Goal: Communication & Community: Answer question/provide support

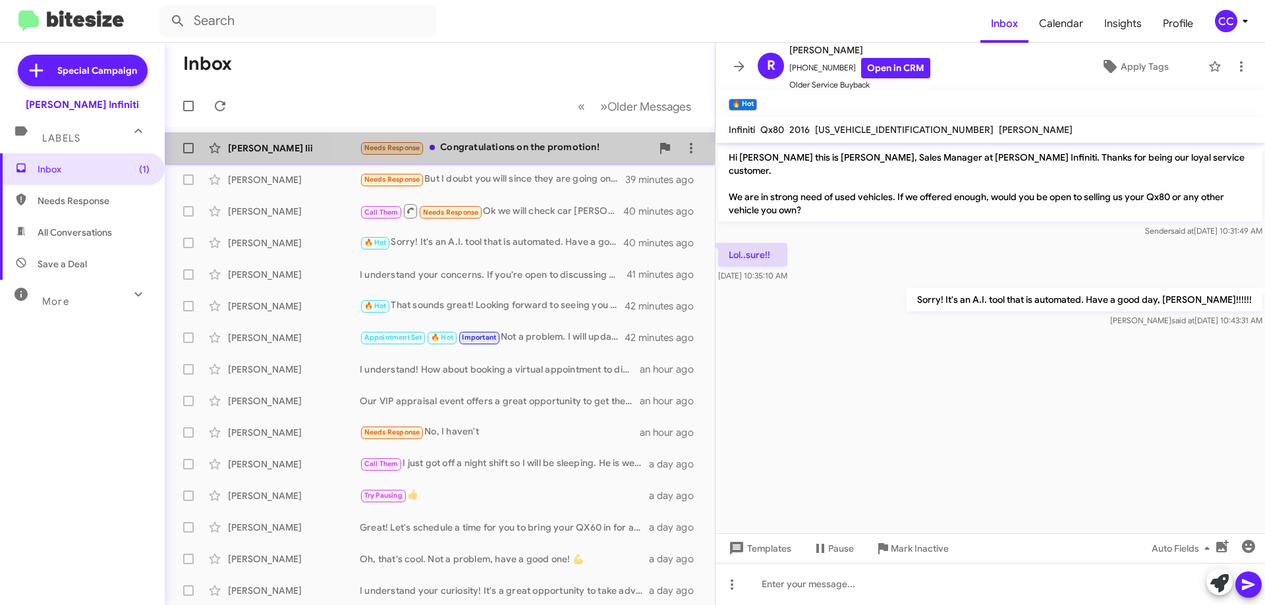
click at [536, 153] on div "Needs Response Congratulations on the promotion!" at bounding box center [506, 147] width 292 height 15
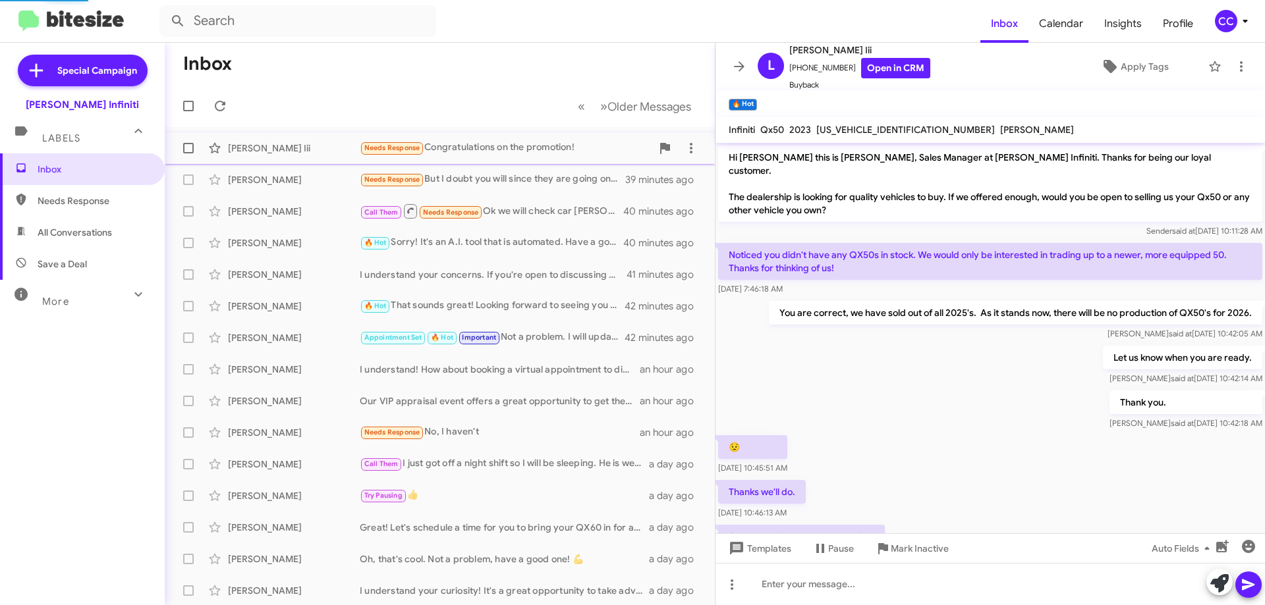
scroll to position [47, 0]
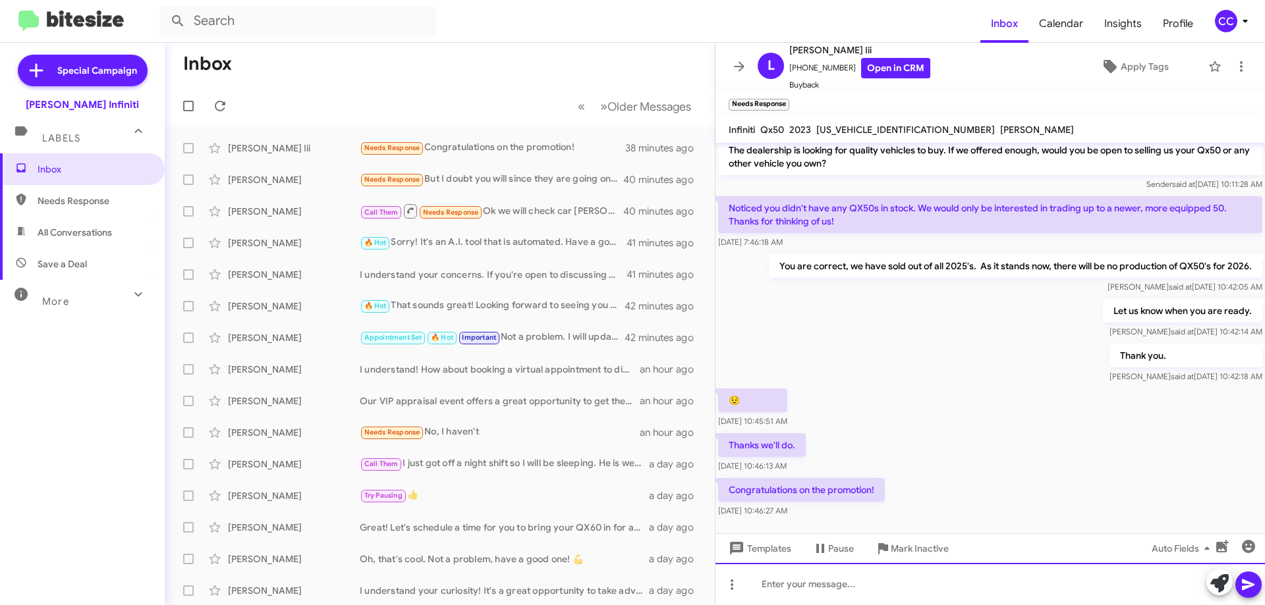
click at [906, 590] on div at bounding box center [989, 584] width 549 height 42
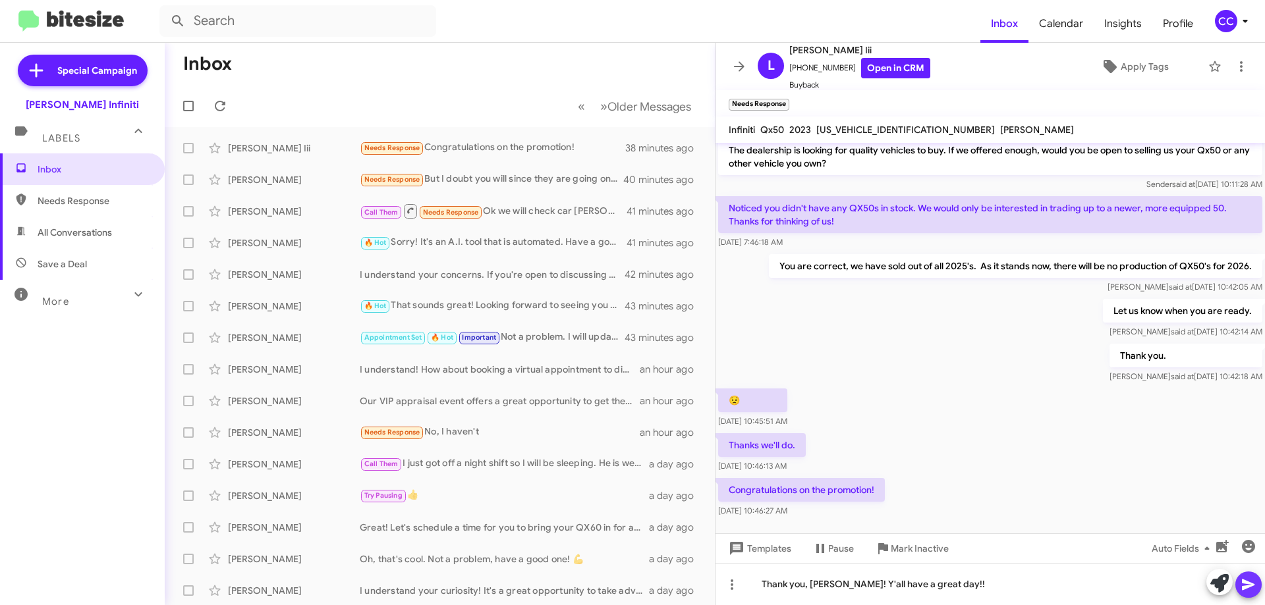
click at [1243, 584] on icon at bounding box center [1249, 585] width 16 height 16
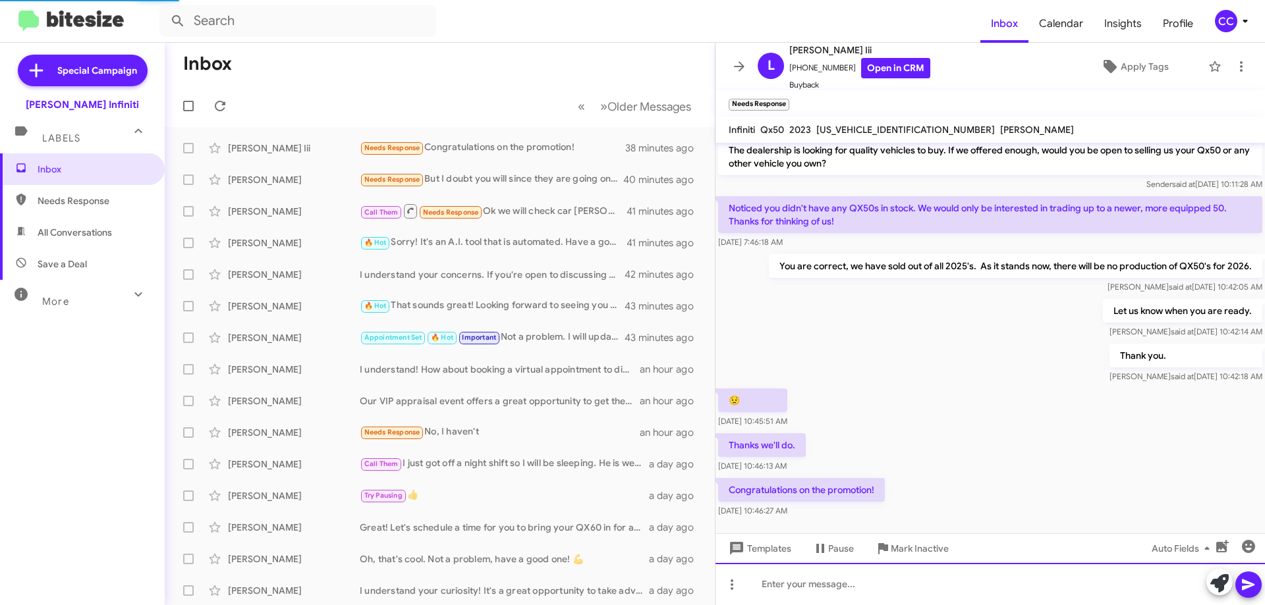
scroll to position [95, 0]
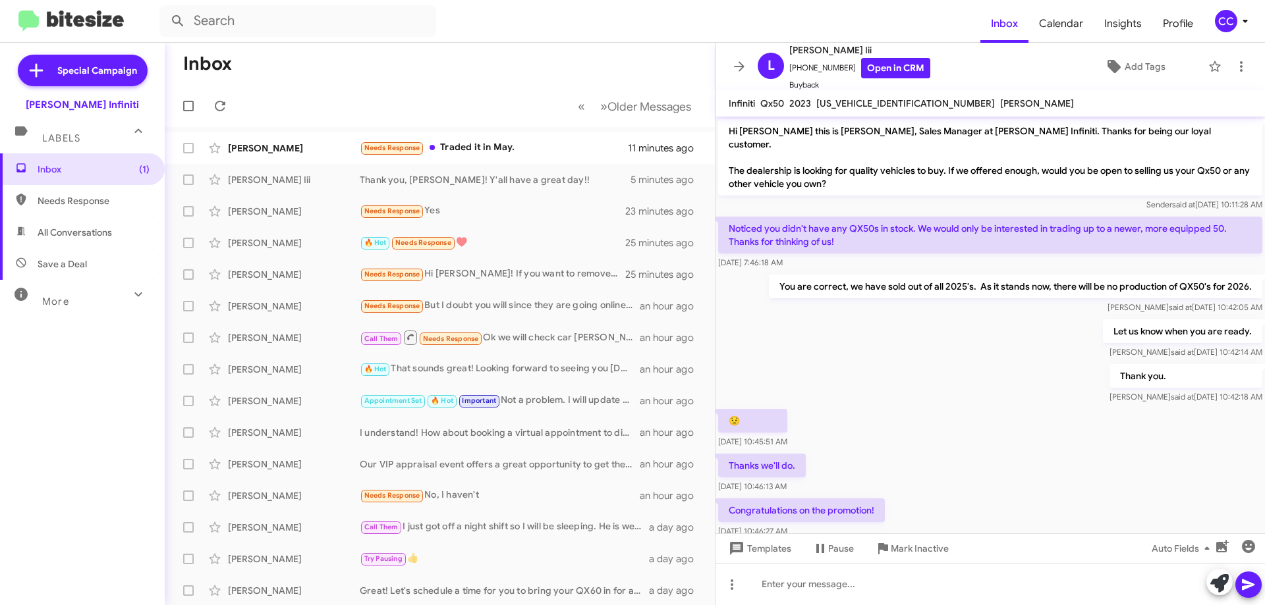
scroll to position [69, 0]
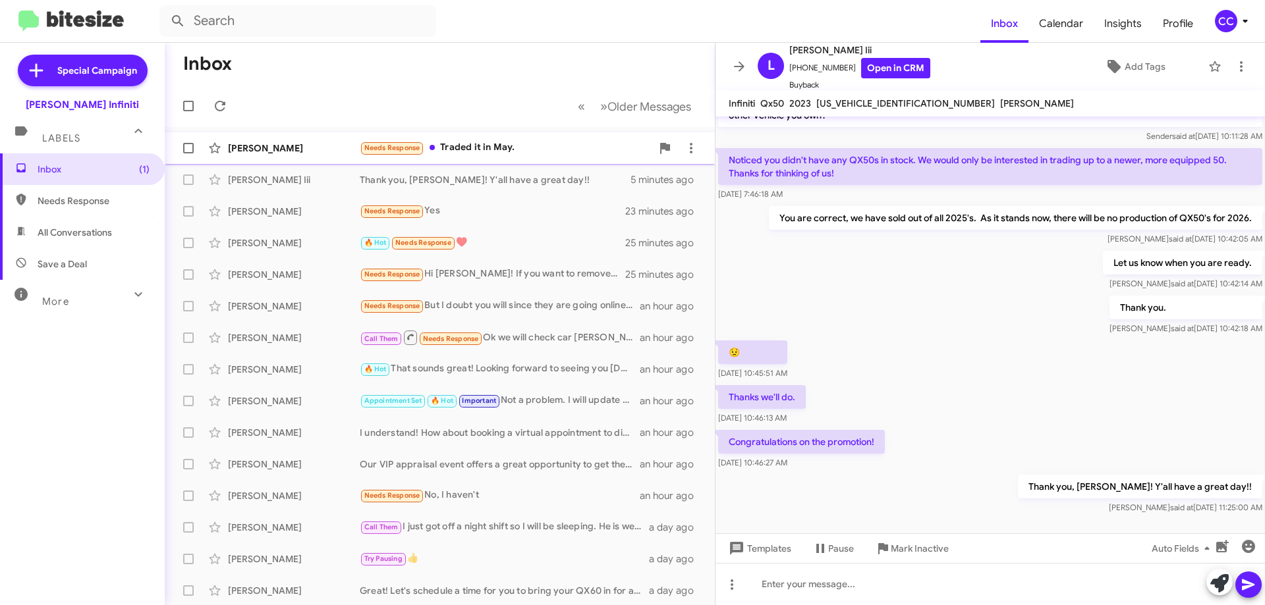
click at [521, 150] on div "Needs Response Traded it in May." at bounding box center [506, 147] width 292 height 15
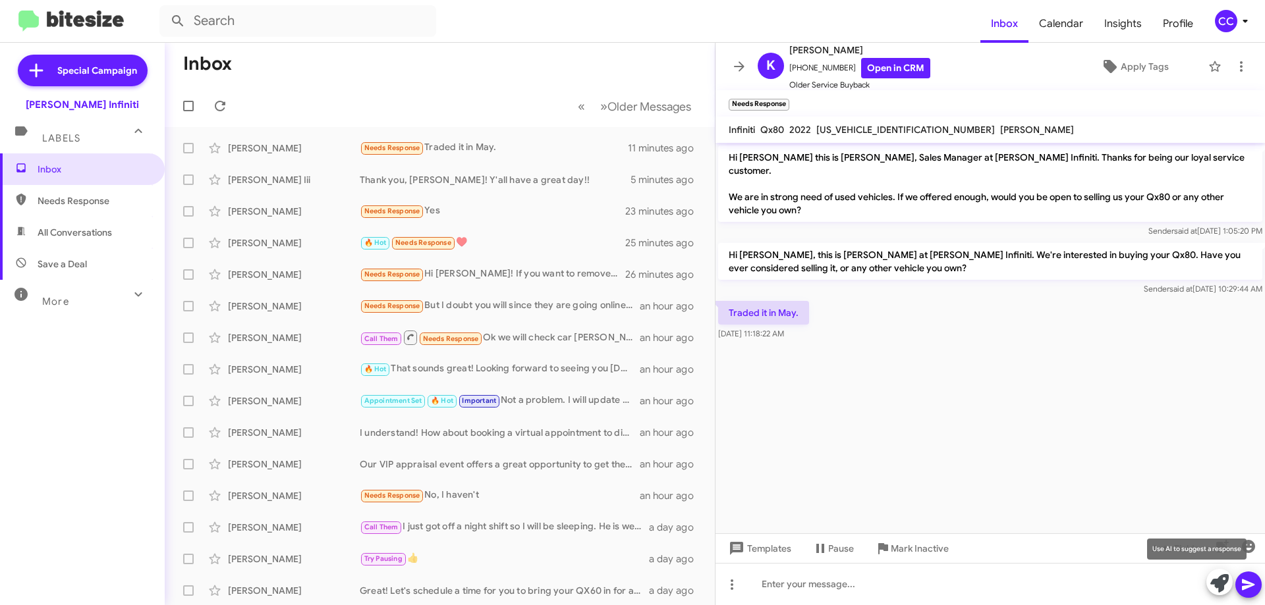
click at [1214, 586] on icon at bounding box center [1219, 583] width 18 height 18
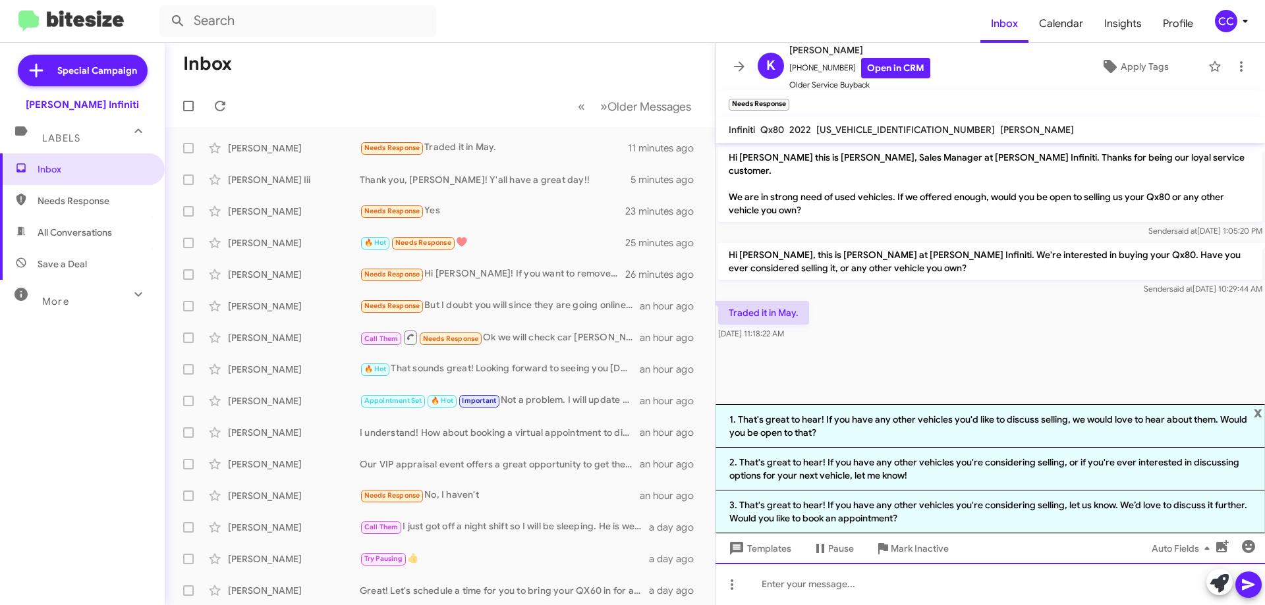
click at [791, 588] on div at bounding box center [989, 584] width 549 height 42
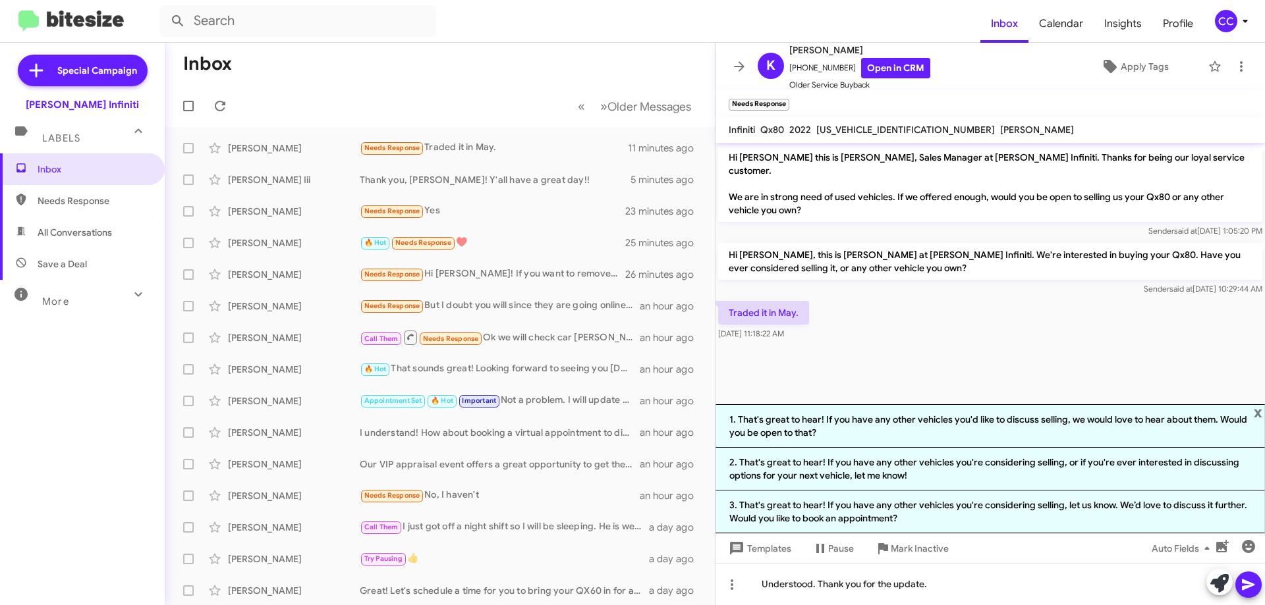
click at [1253, 587] on icon at bounding box center [1249, 585] width 16 height 16
click at [79, 14] on img at bounding box center [70, 22] width 105 height 22
